Goal: Find contact information: Find contact information

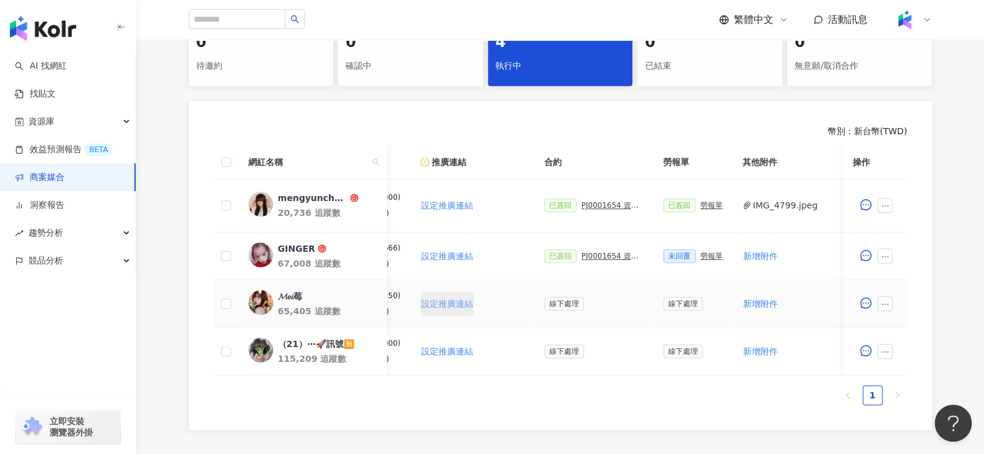
scroll to position [0, 334]
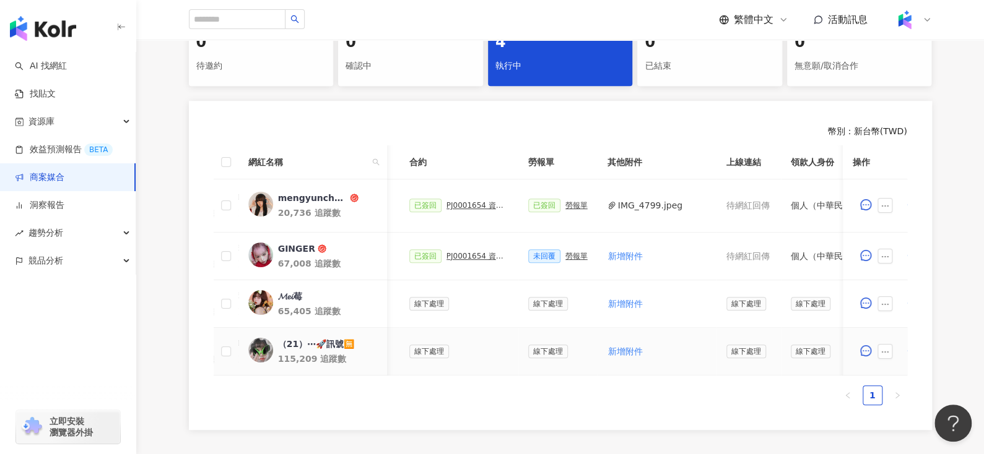
click at [282, 339] on div "（21）⋯🚀訊號🈚️" at bounding box center [315, 344] width 76 height 12
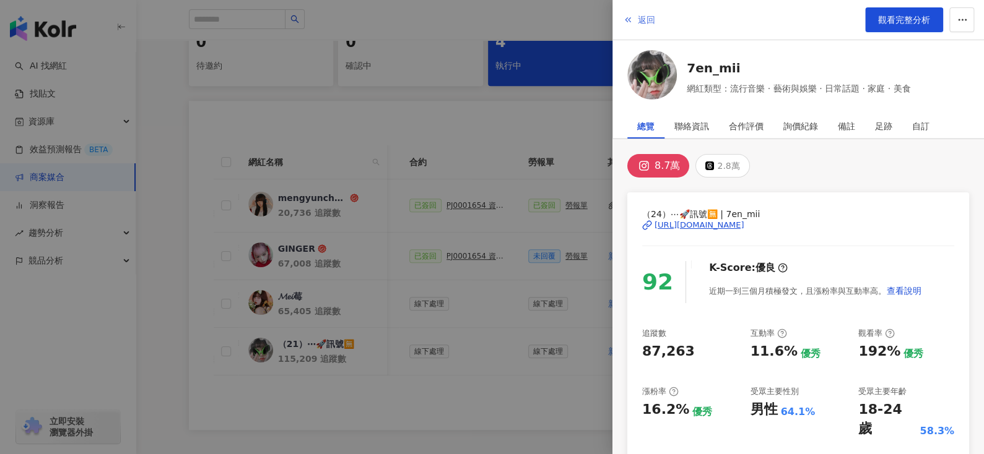
click at [636, 22] on button "返回" at bounding box center [638, 19] width 33 height 25
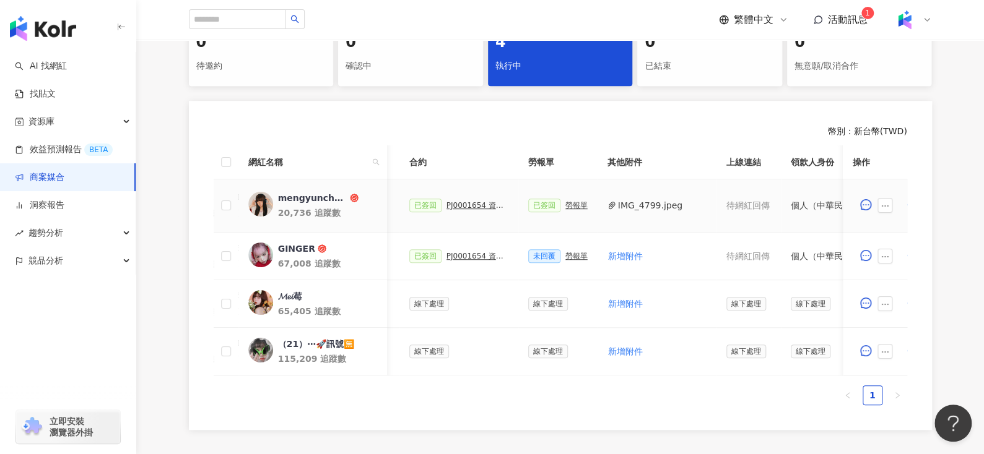
click at [451, 202] on div "PJ0001654 資生堂_INTEGRATE 眼線膠筆+BB霜_9月 _IG Reels+Threads圖文" at bounding box center [477, 205] width 62 height 9
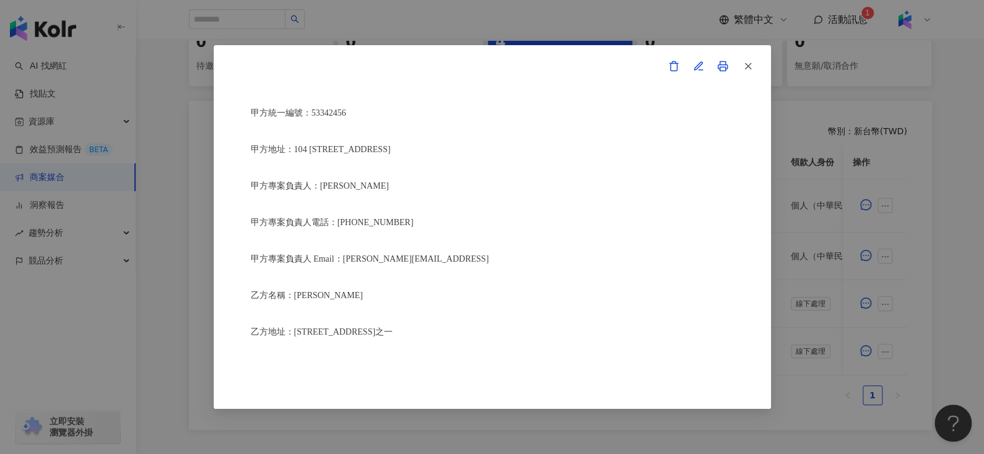
scroll to position [165, 0]
click at [745, 63] on icon "button" at bounding box center [747, 66] width 11 height 11
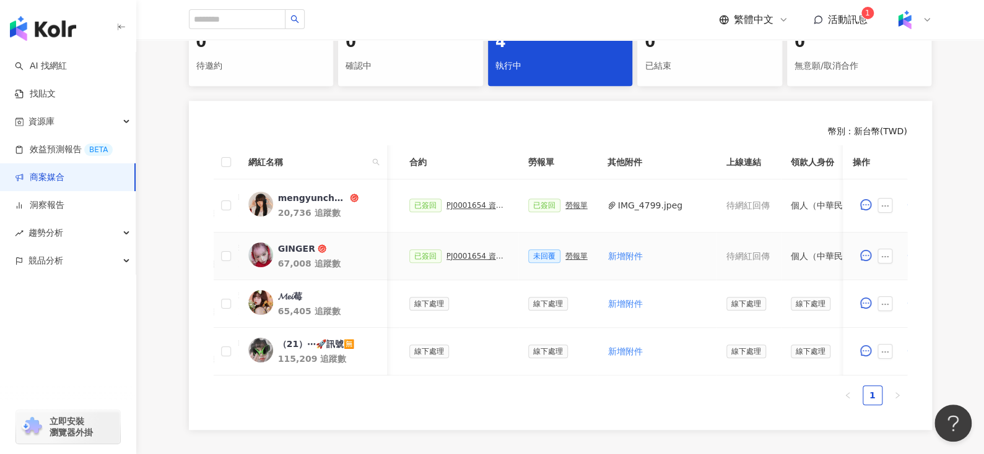
click at [463, 258] on div "PJ0001654 資生堂_INTEGRATE 眼線膠筆+BB霜_9月 _IG Reels+Threads圖文" at bounding box center [477, 256] width 62 height 9
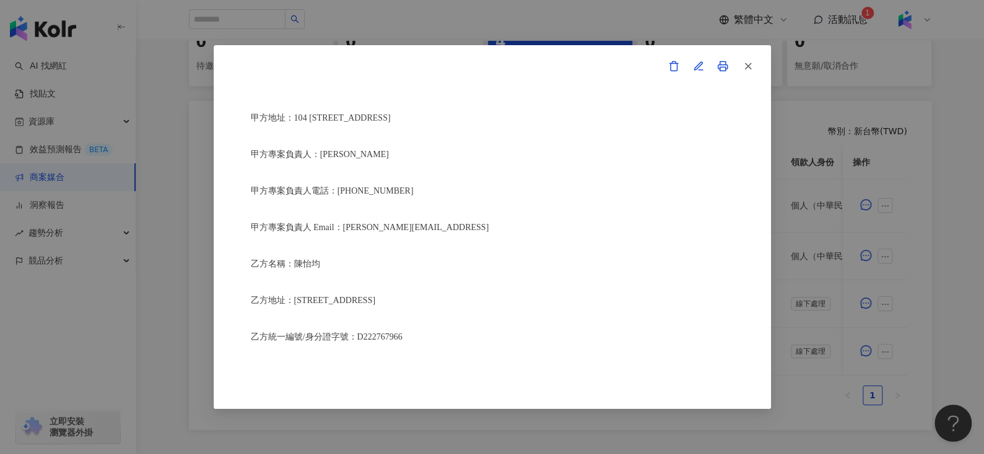
scroll to position [207, 0]
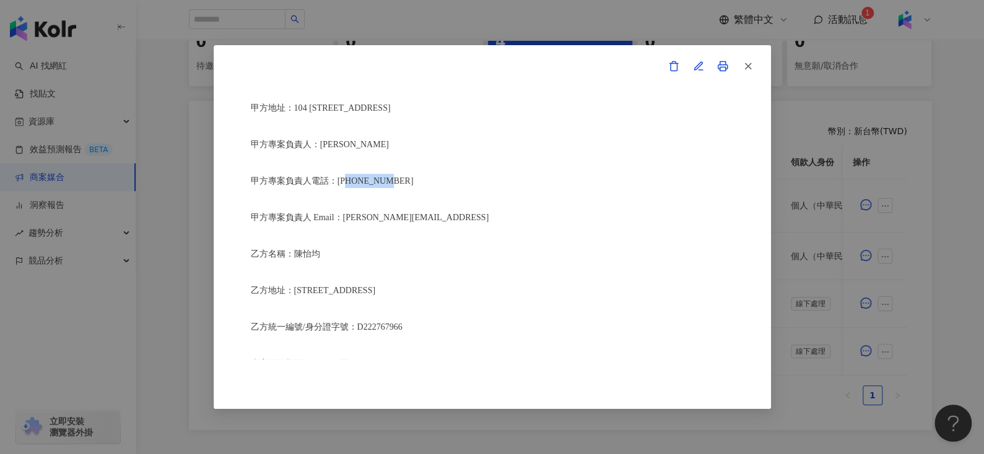
drag, startPoint x: 345, startPoint y: 181, endPoint x: 417, endPoint y: 180, distance: 72.4
click at [417, 180] on p "甲方專案負責人電話：[PHONE_NUMBER]" at bounding box center [492, 181] width 483 height 14
copy span "87681110"
click at [747, 70] on icon "button" at bounding box center [747, 66] width 11 height 11
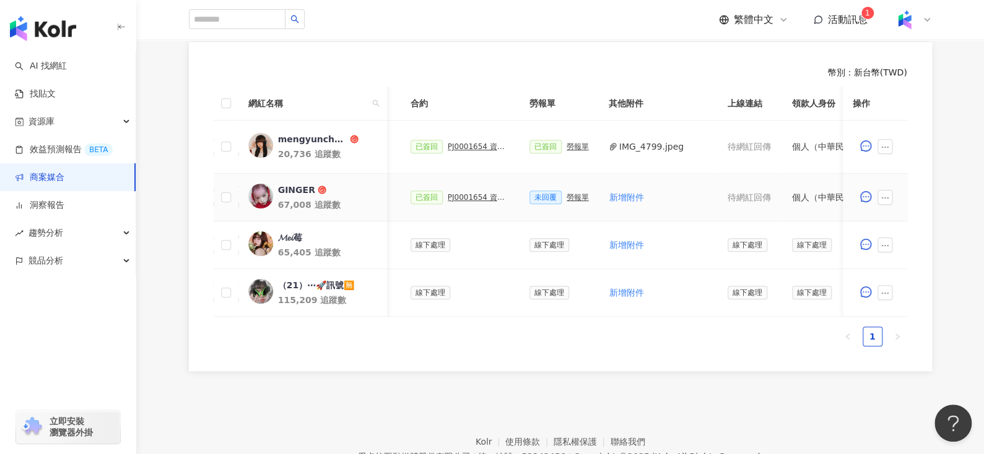
scroll to position [0, 355]
